Goal: Information Seeking & Learning: Learn about a topic

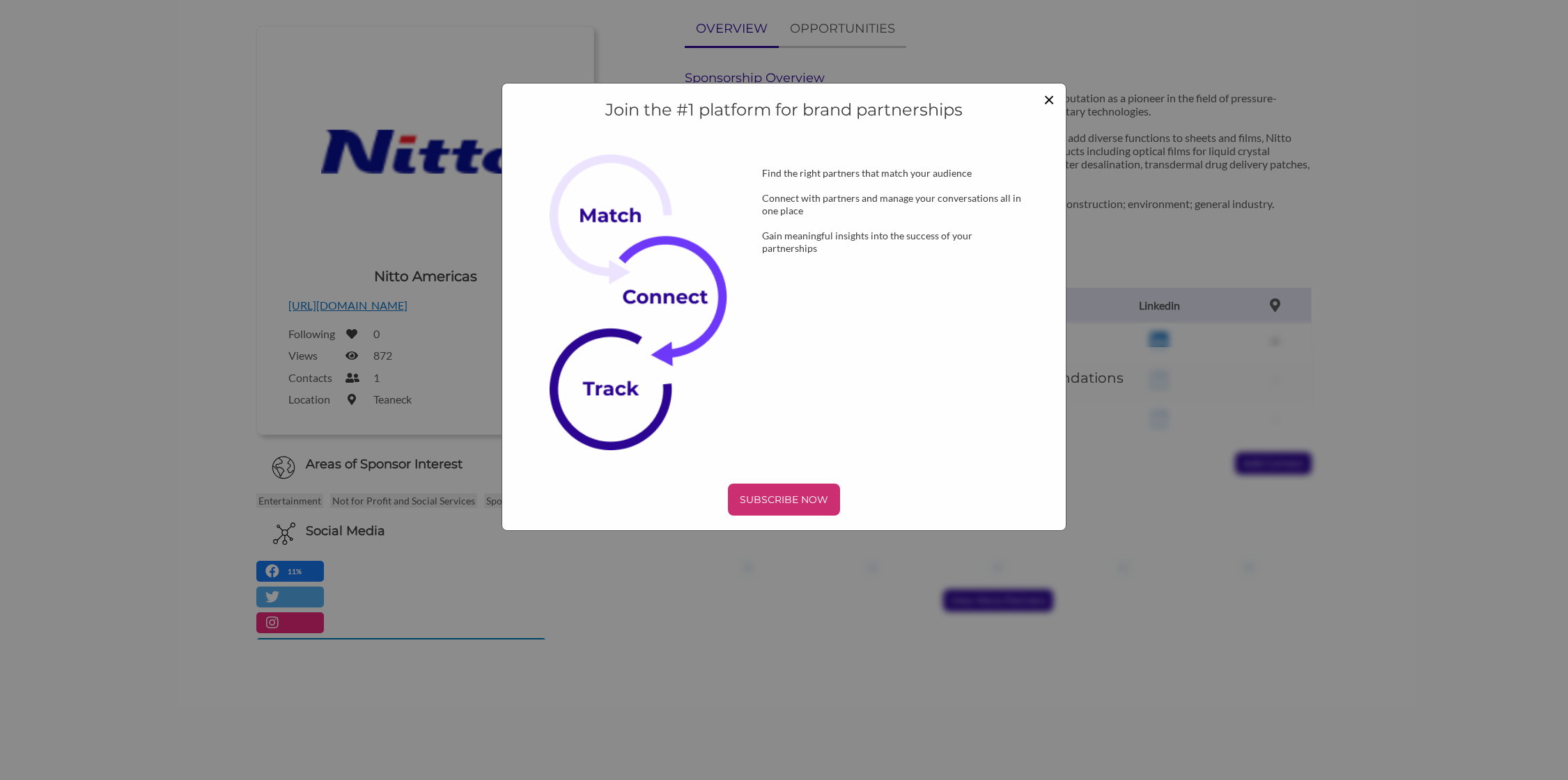
click at [1051, 99] on span "×" at bounding box center [1049, 98] width 11 height 24
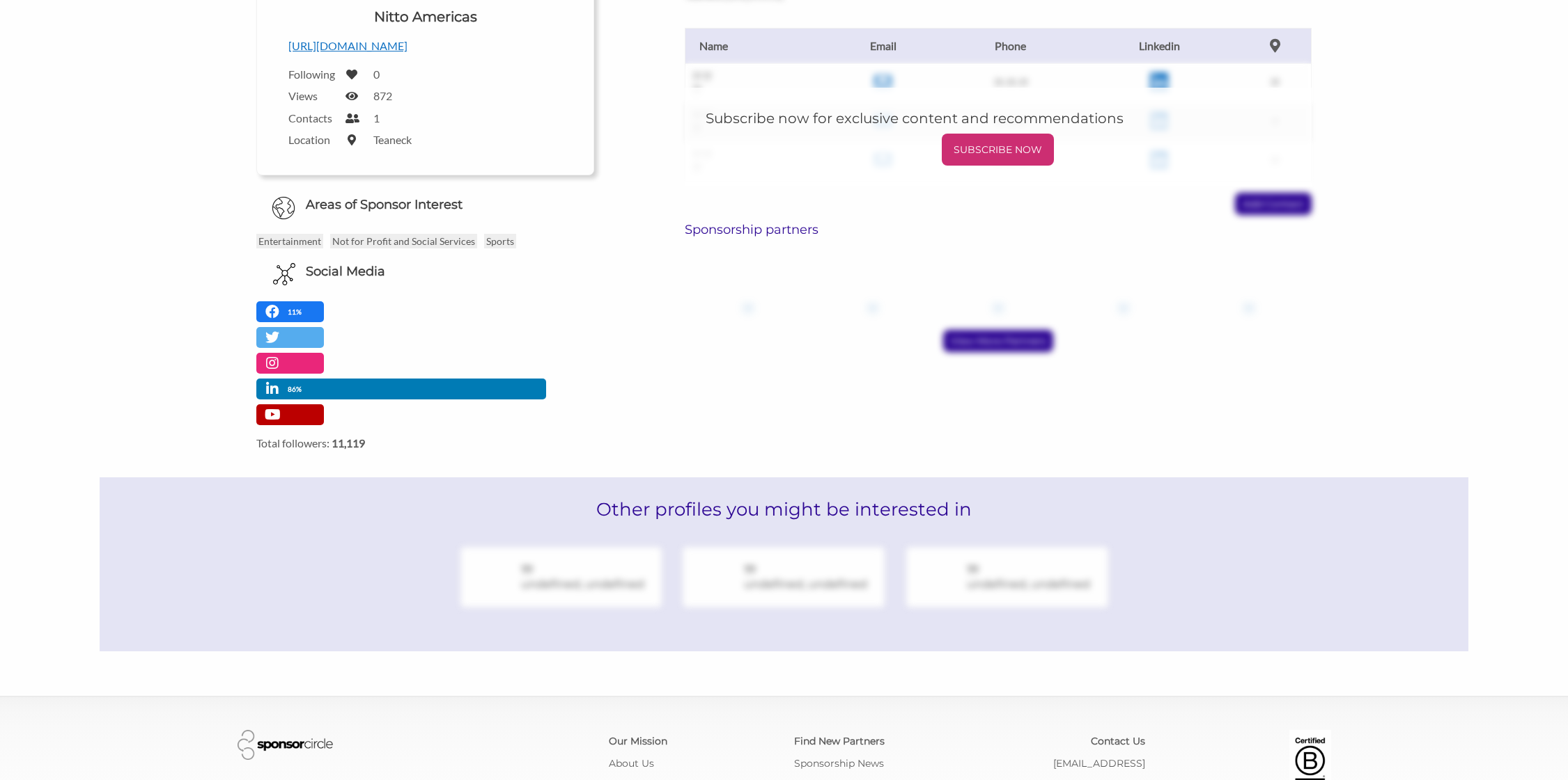
scroll to position [494, 0]
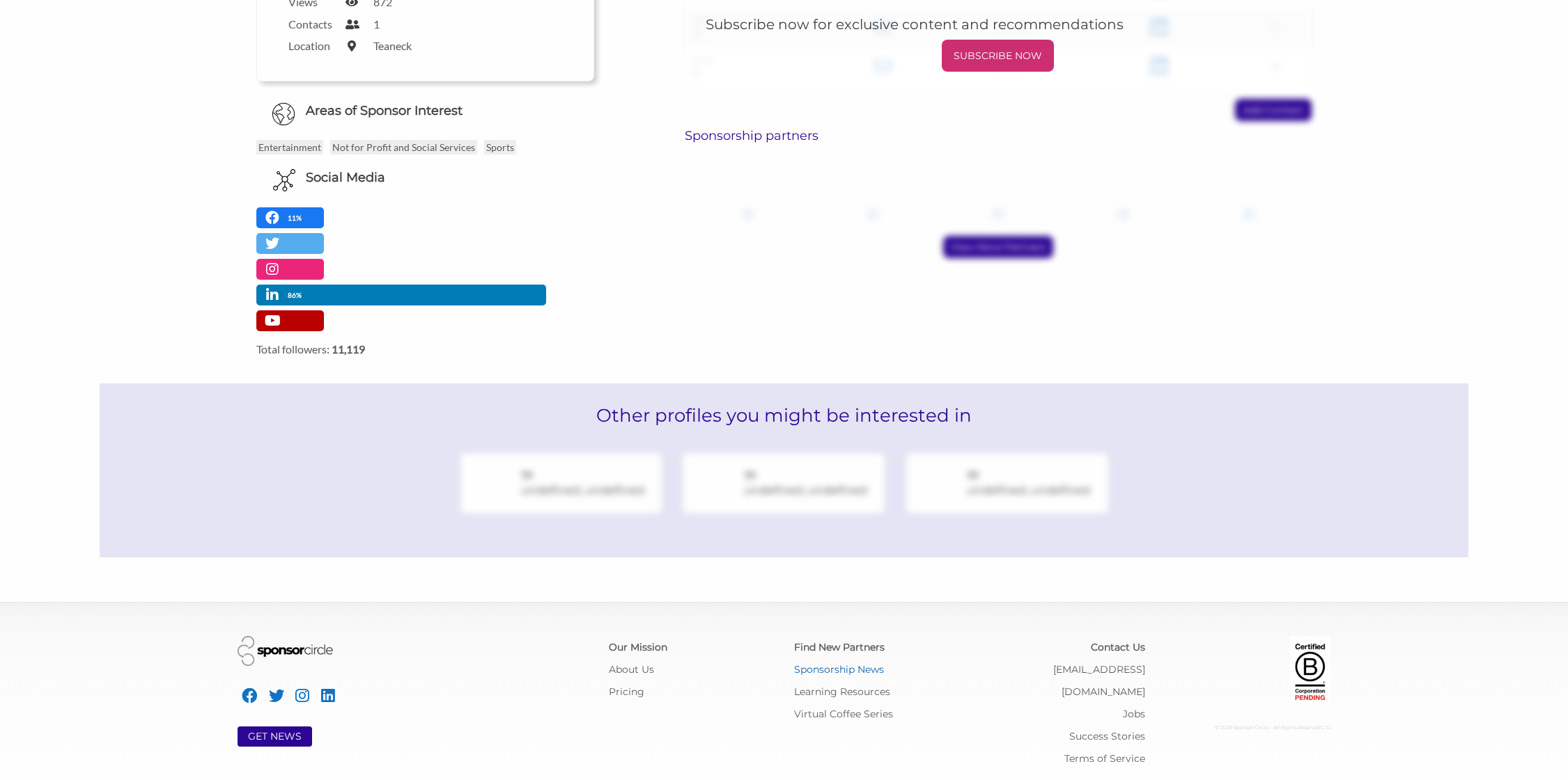
click at [832, 670] on link "Sponsorship News" at bounding box center [839, 669] width 90 height 12
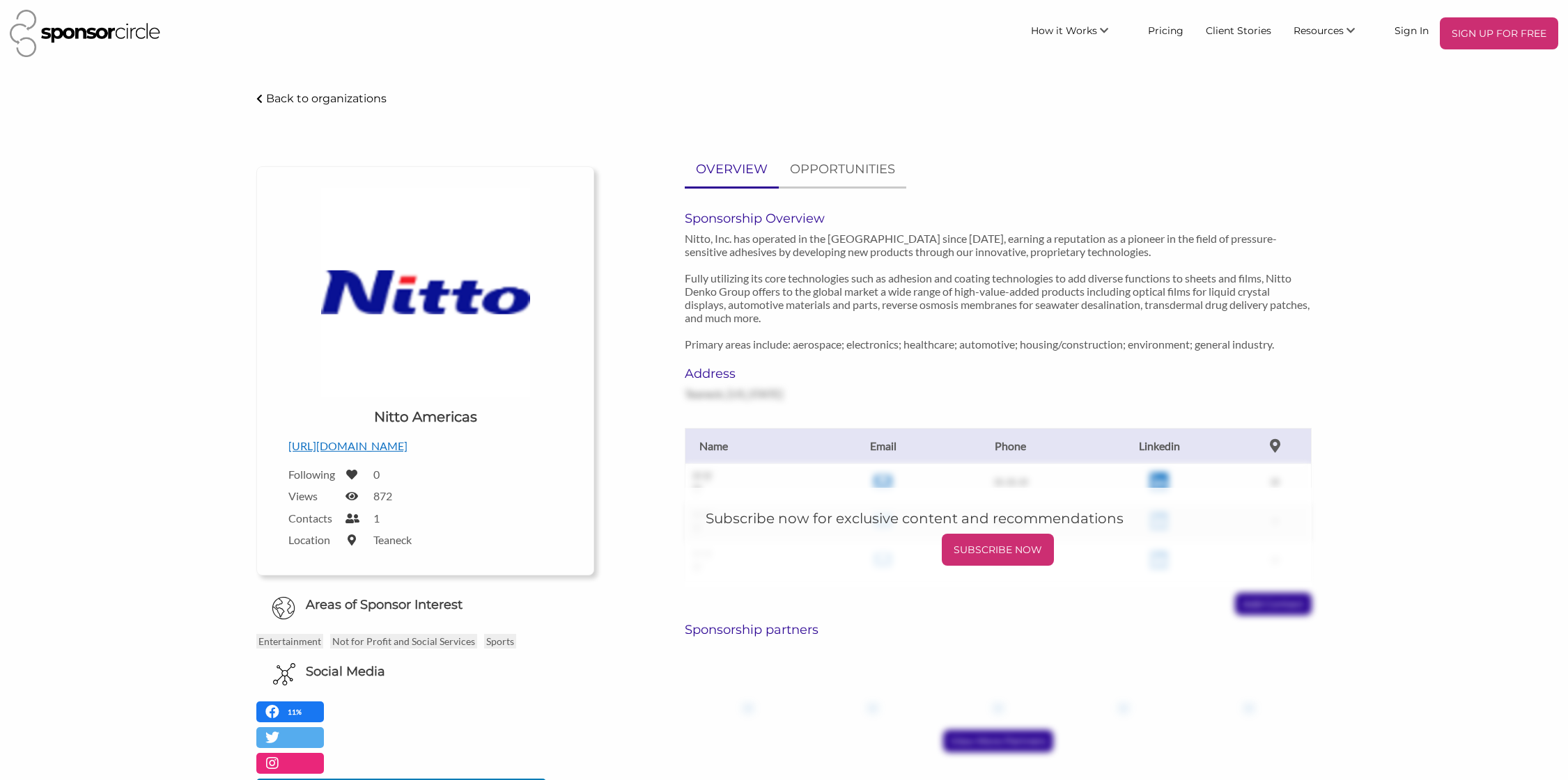
scroll to position [494, 0]
